Goal: Task Accomplishment & Management: Manage account settings

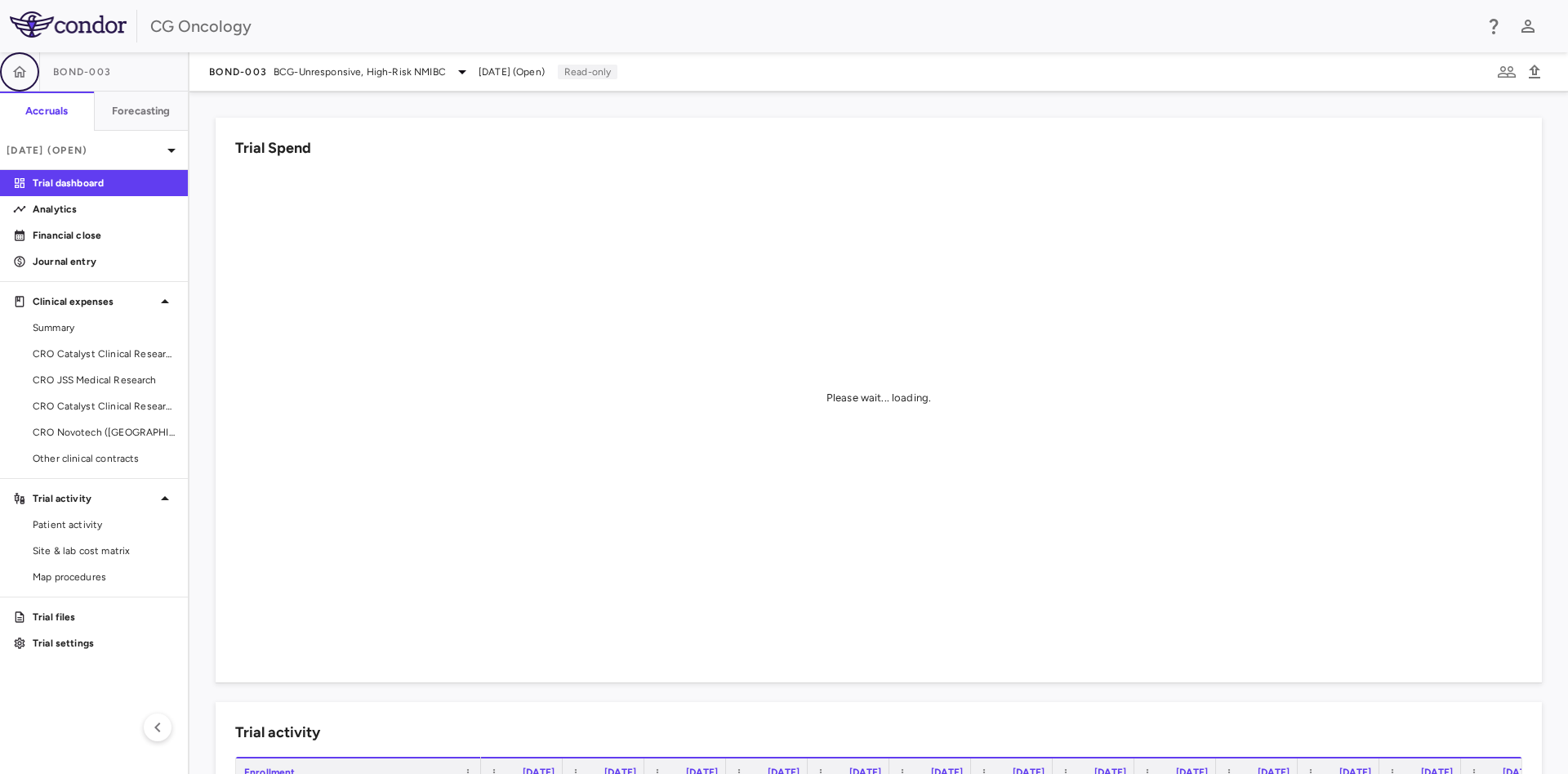
click at [17, 66] on icon "button" at bounding box center [19, 71] width 16 height 16
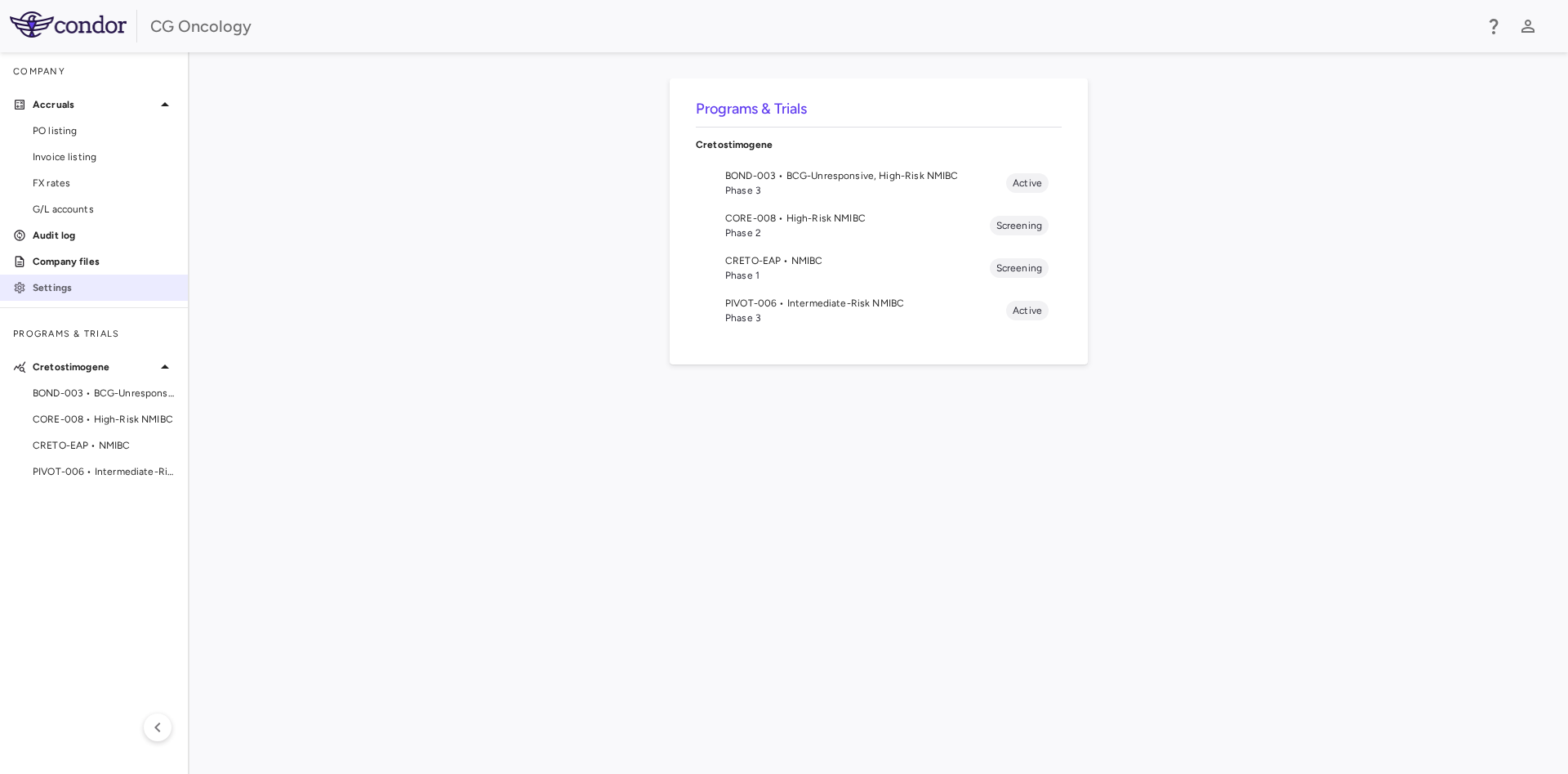
click at [77, 285] on p "Settings" at bounding box center [104, 288] width 142 height 15
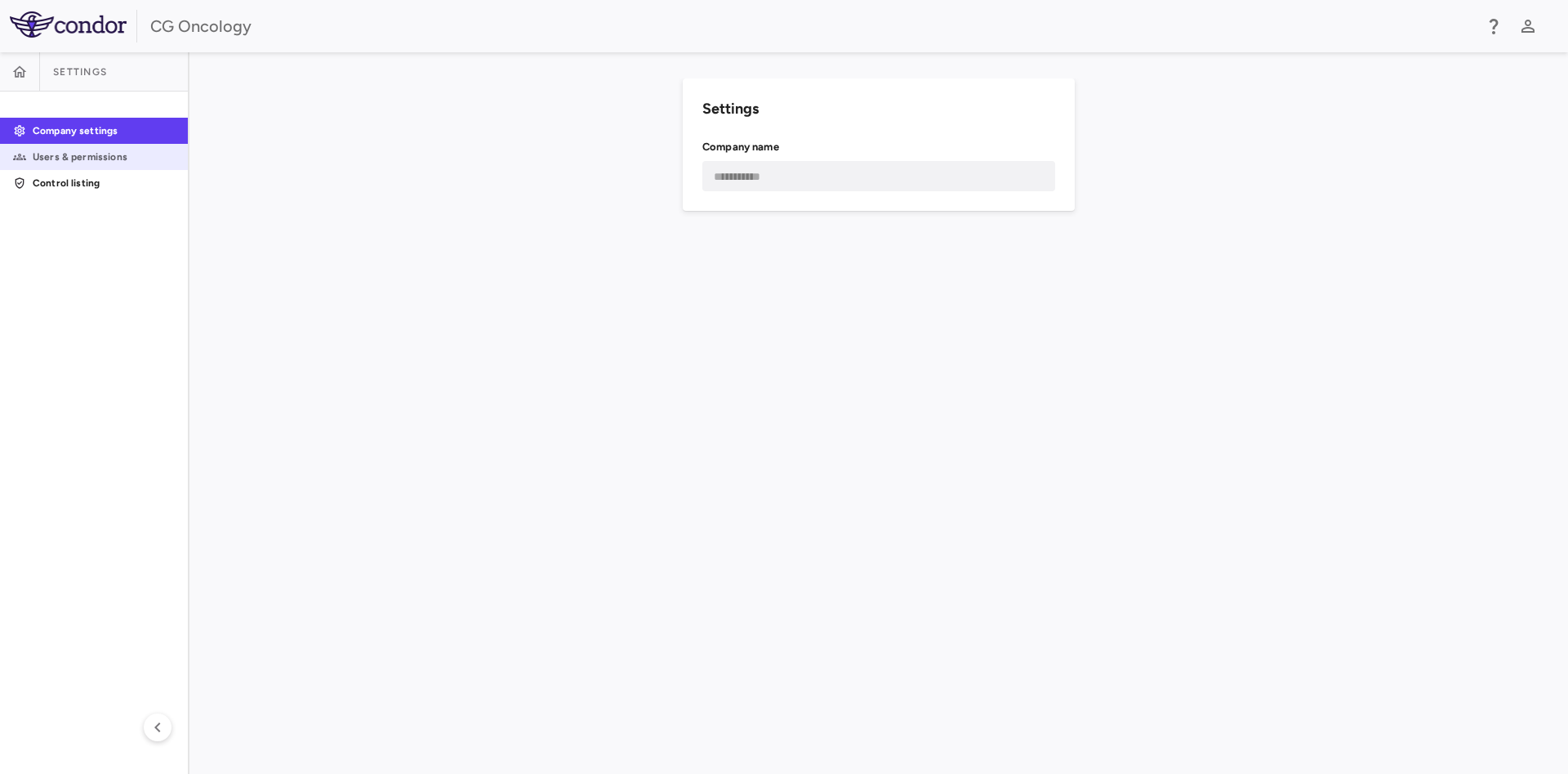
click at [89, 150] on p "Users & permissions" at bounding box center [104, 157] width 142 height 15
